Goal: Information Seeking & Learning: Learn about a topic

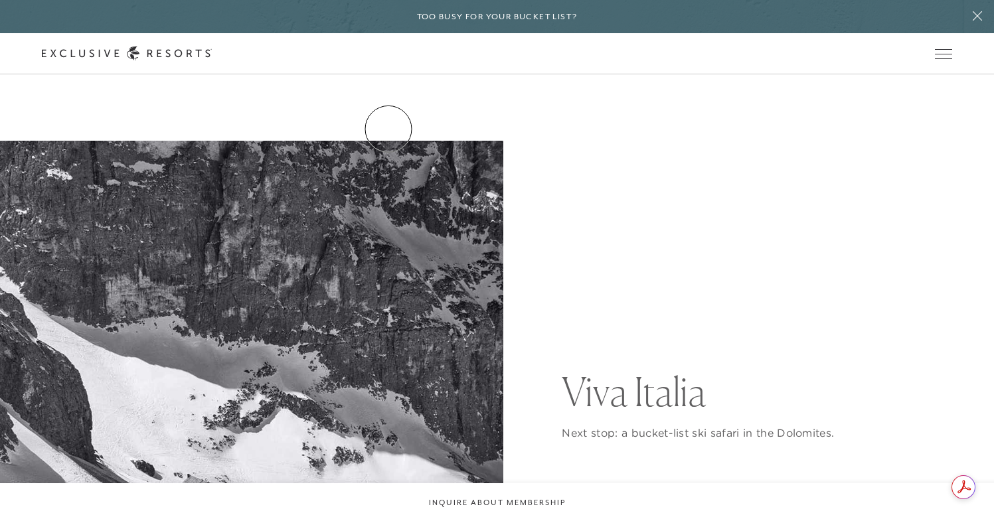
click at [0, 0] on link "Residence Collection" at bounding box center [0, 0] width 0 height 0
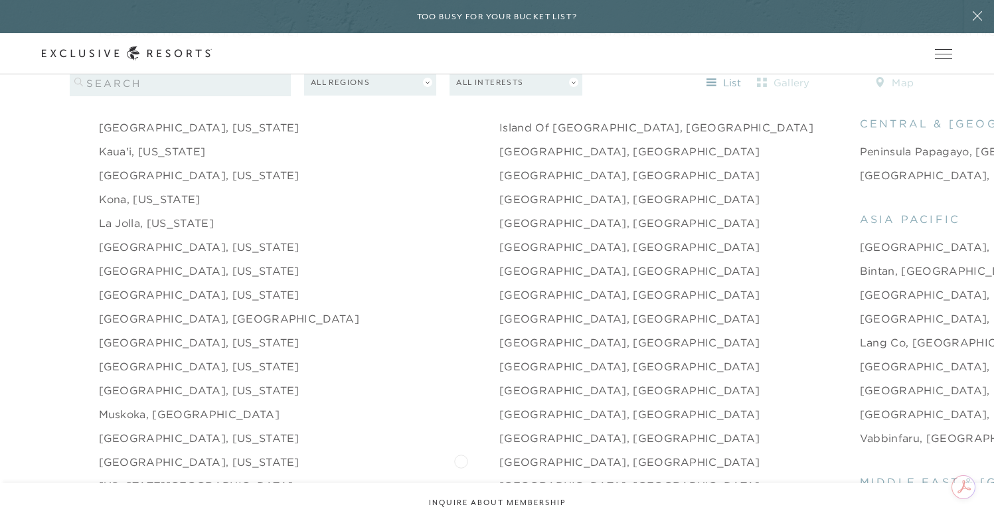
scroll to position [1653, 0]
click at [499, 381] on link "[GEOGRAPHIC_DATA], [GEOGRAPHIC_DATA]" at bounding box center [629, 389] width 261 height 16
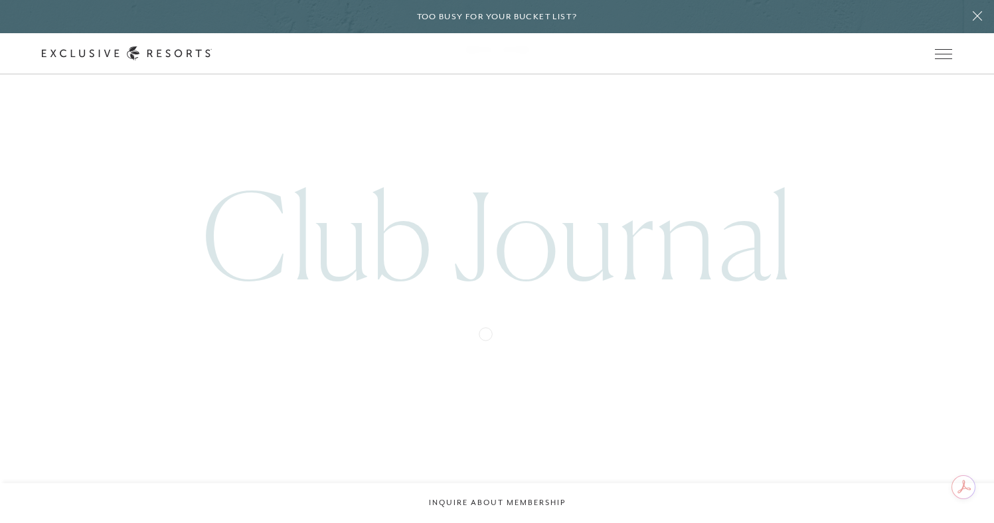
scroll to position [5001, 0]
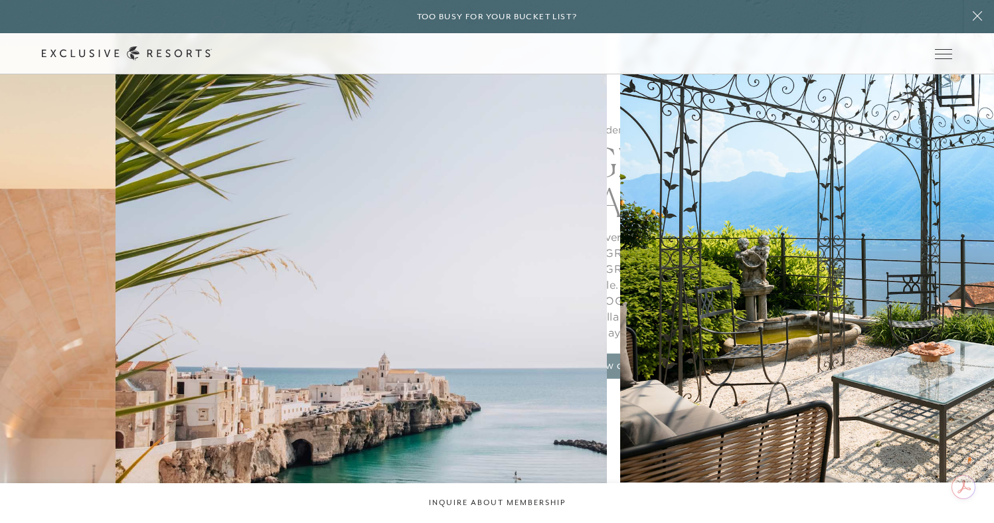
scroll to position [1653, 0]
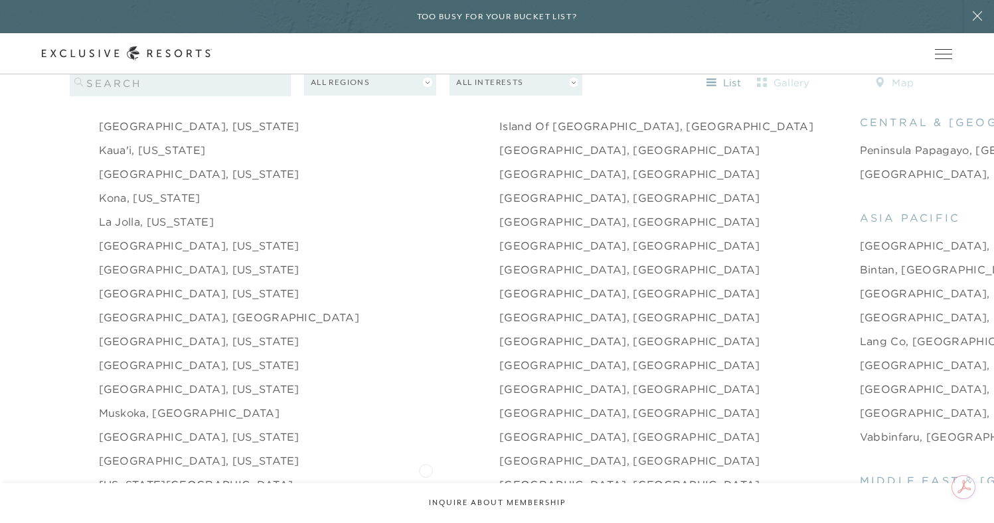
click at [499, 477] on link "[GEOGRAPHIC_DATA], [GEOGRAPHIC_DATA]" at bounding box center [629, 485] width 261 height 16
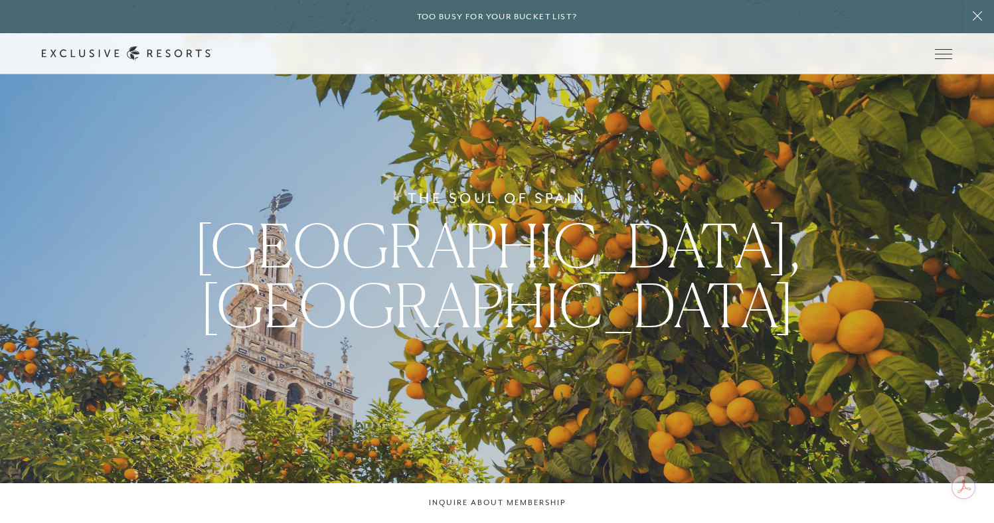
scroll to position [1653, 0]
